Goal: Navigation & Orientation: Understand site structure

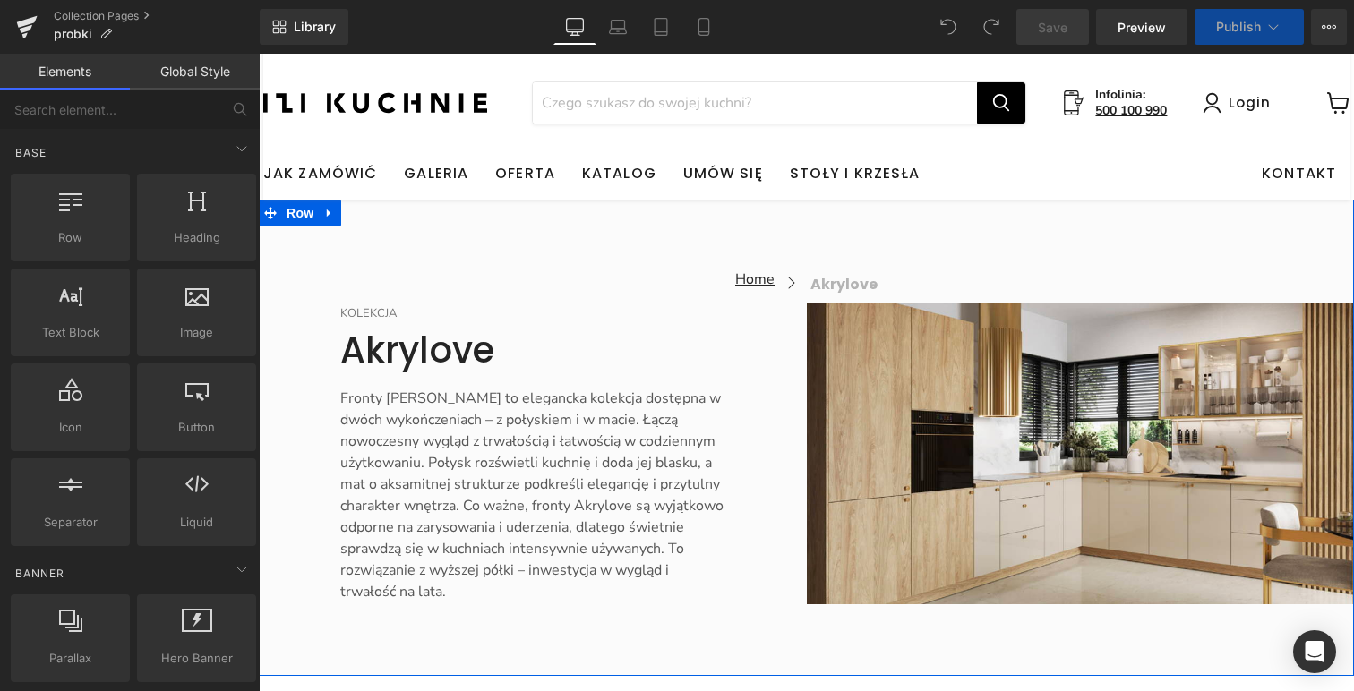
scroll to position [215, 0]
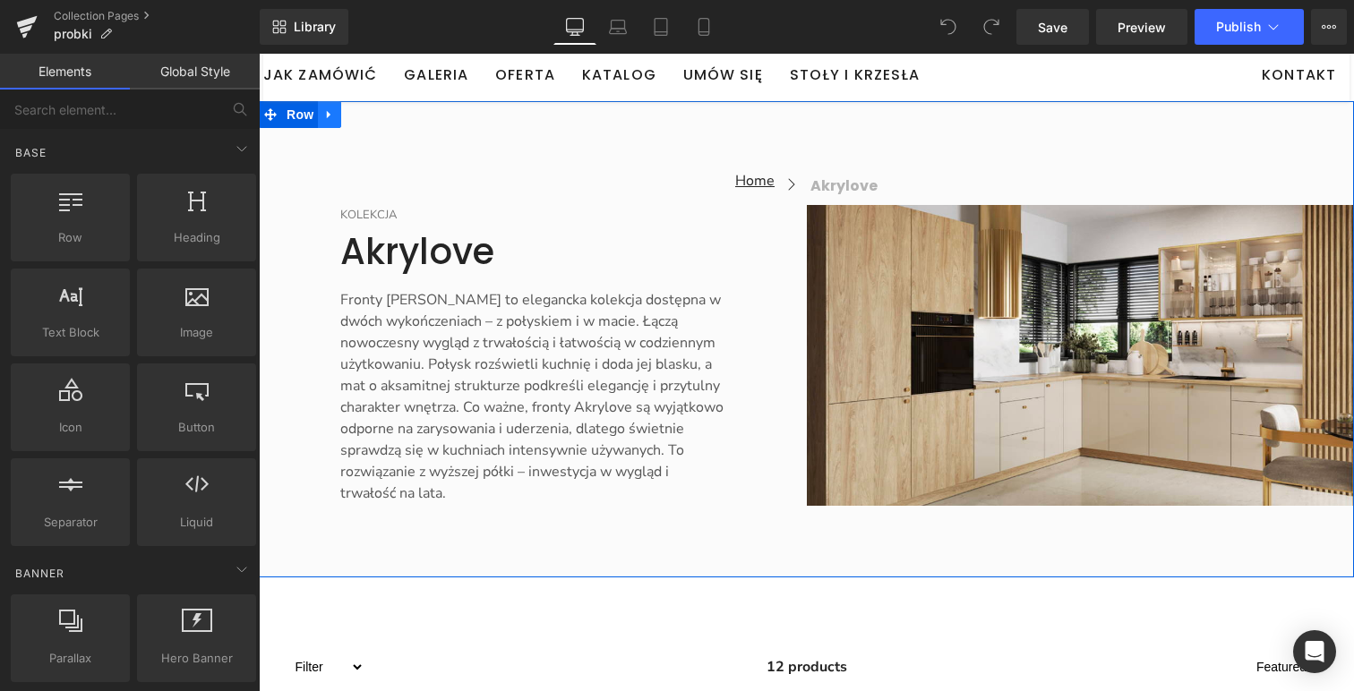
click at [332, 120] on icon "Main content" at bounding box center [329, 113] width 13 height 13
click at [405, 118] on icon "Main content" at bounding box center [399, 113] width 13 height 13
click at [330, 118] on icon "Main content" at bounding box center [329, 113] width 13 height 13
click at [402, 116] on icon "Main content" at bounding box center [400, 115] width 4 height 8
click at [332, 117] on icon "Main content" at bounding box center [329, 113] width 13 height 13
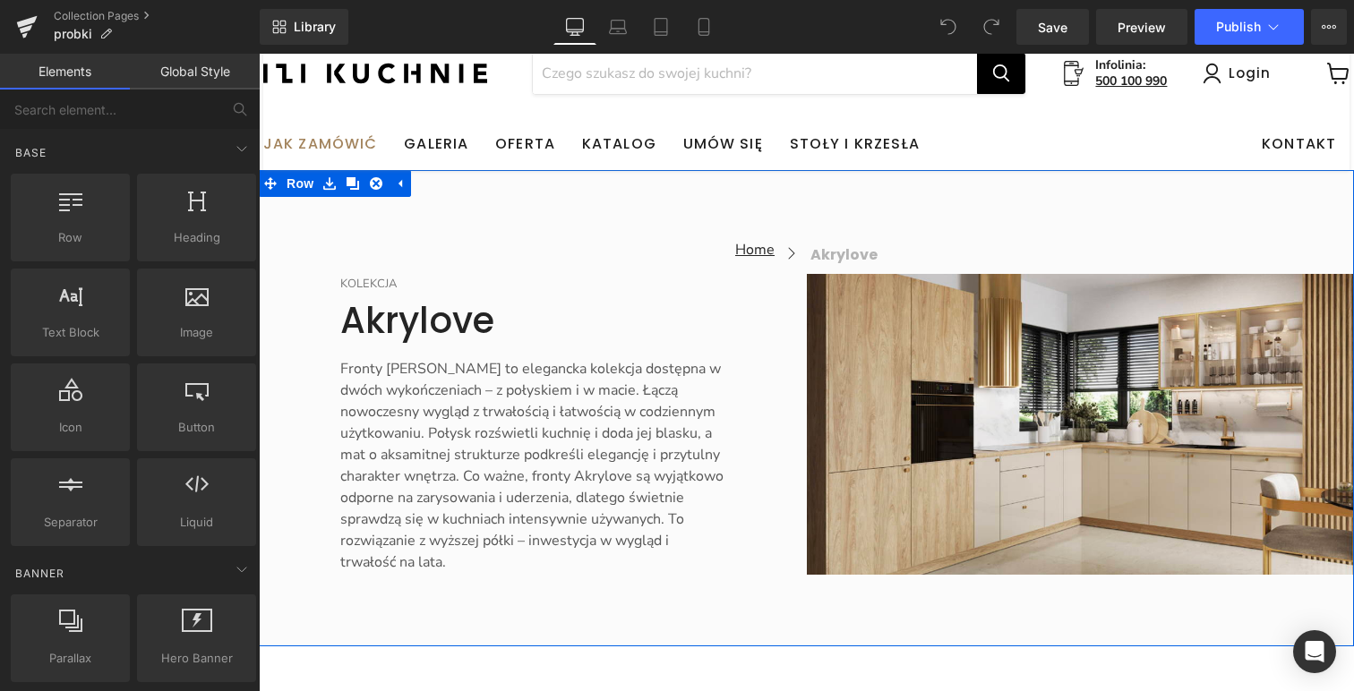
scroll to position [142, 0]
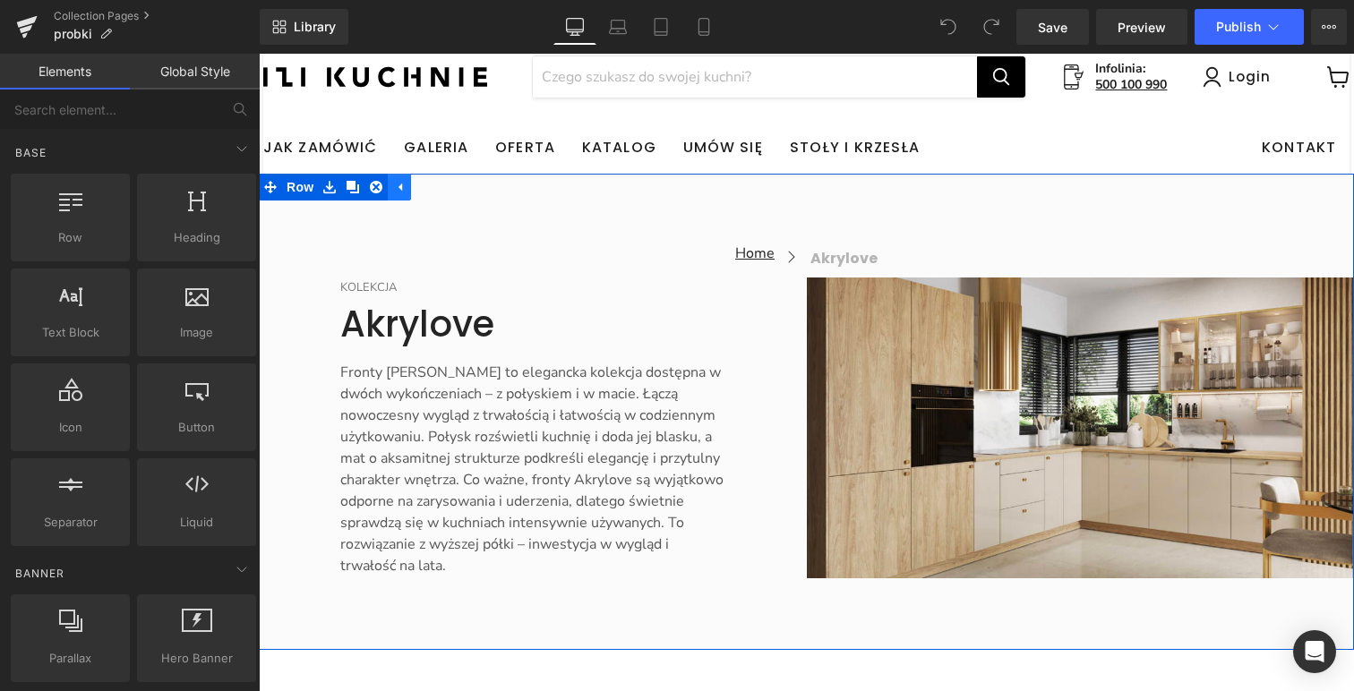
click at [402, 188] on icon "Main content" at bounding box center [400, 188] width 4 height 8
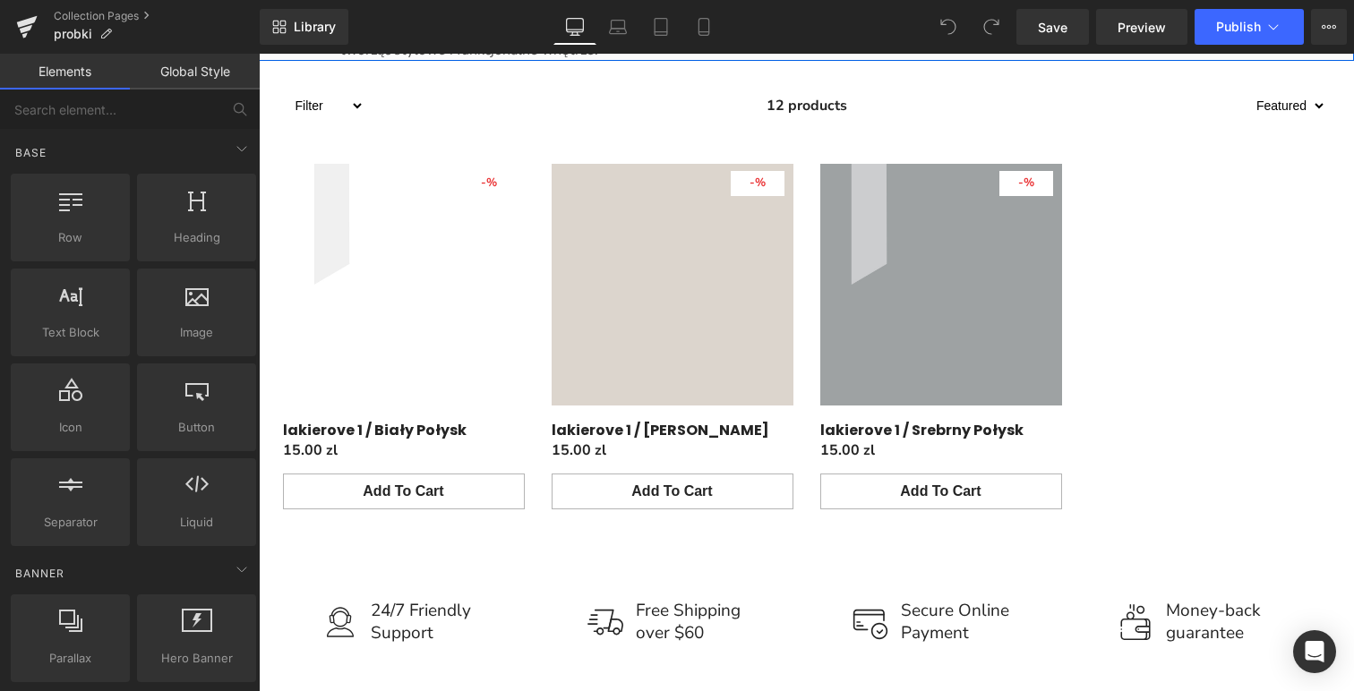
scroll to position [5909, 0]
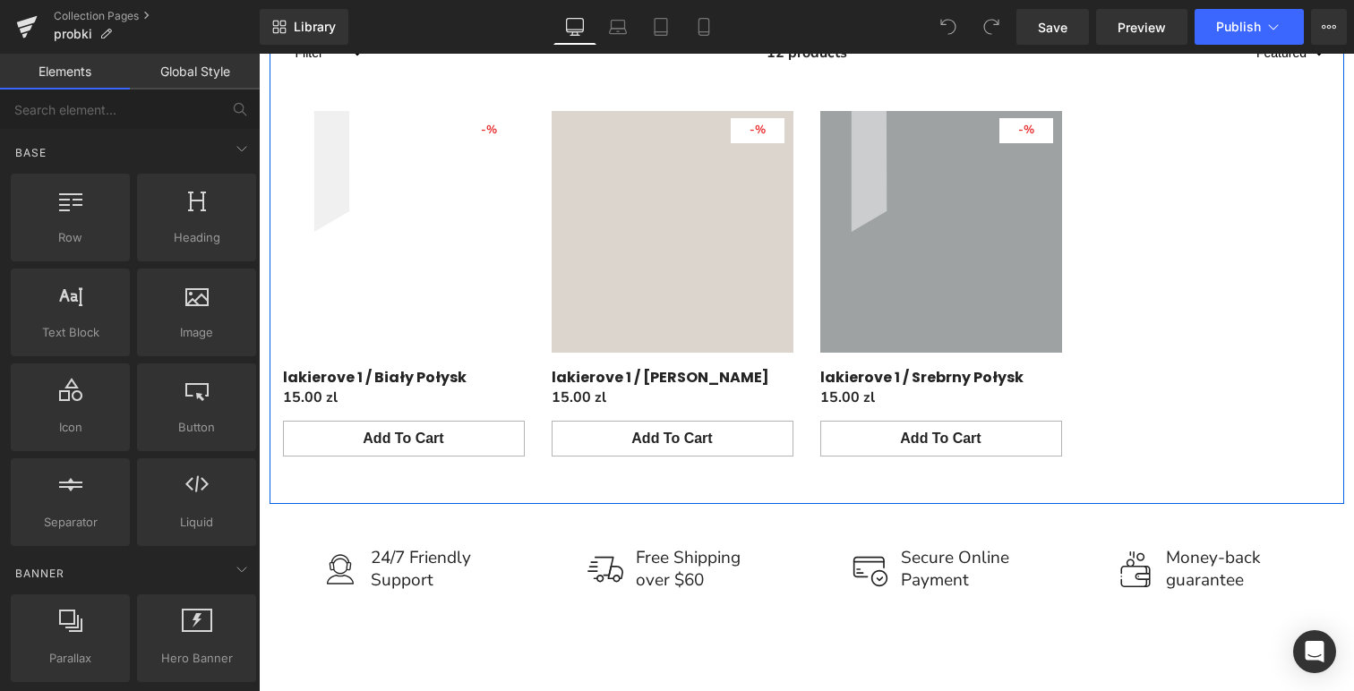
click at [347, 35] on link "Main content" at bounding box center [340, 21] width 23 height 27
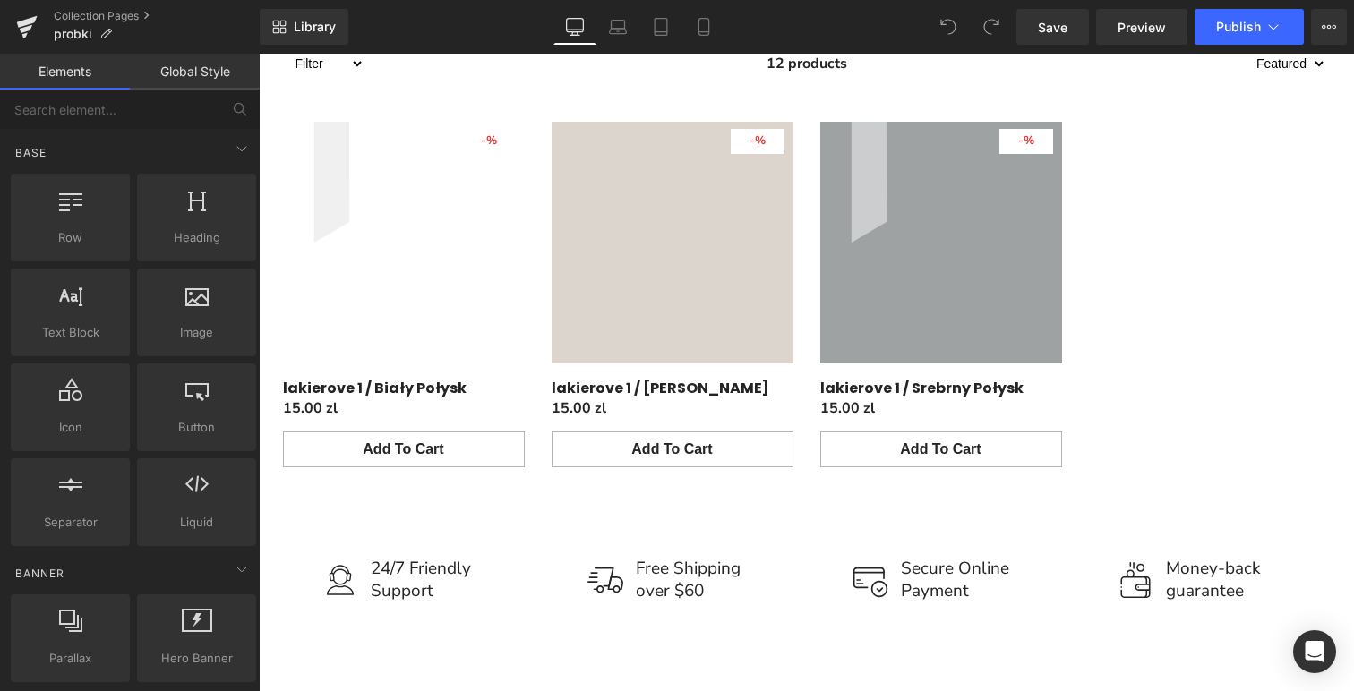
scroll to position [5897, 0]
click at [100, 14] on link "Collection Pages" at bounding box center [157, 16] width 206 height 14
